Goal: Find specific page/section: Find specific page/section

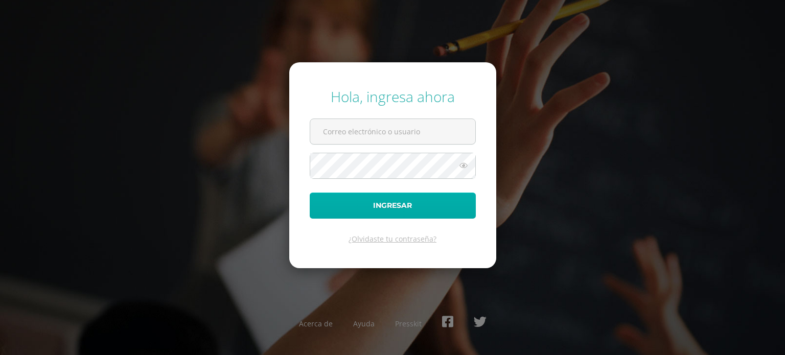
type input "[EMAIL_ADDRESS][DOMAIN_NAME]"
click at [362, 198] on button "Ingresar" at bounding box center [393, 206] width 166 height 26
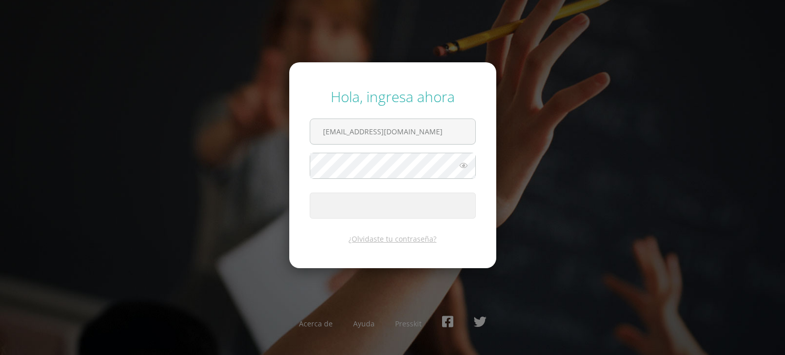
click at [362, 198] on button "Ingresar" at bounding box center [393, 206] width 166 height 26
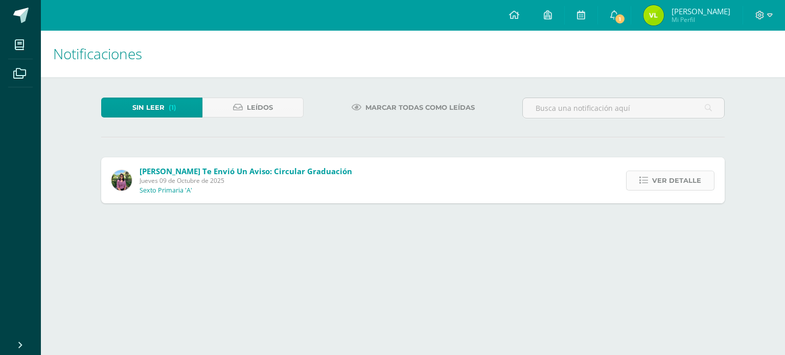
click at [671, 177] on span "Ver detalle" at bounding box center [676, 180] width 49 height 19
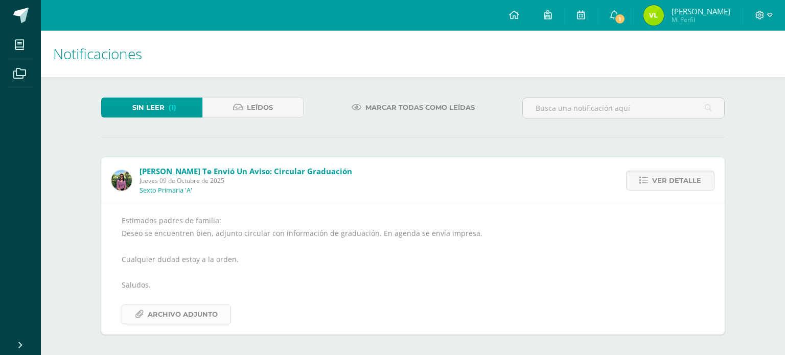
click at [159, 314] on span "Archivo Adjunto" at bounding box center [183, 314] width 70 height 19
